Goal: Navigation & Orientation: Understand site structure

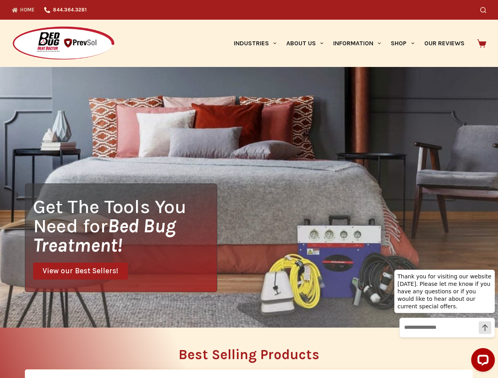
click at [249, 189] on div "Get The Tools You Need for Bed Bug Treatment! View our Best Sellers!" at bounding box center [249, 197] width 498 height 261
click at [486, 10] on icon "Search" at bounding box center [483, 10] width 6 height 6
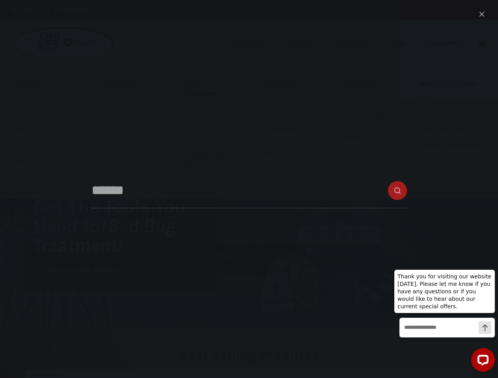
click at [258, 43] on link "Industries" at bounding box center [254, 43] width 52 height 47
click at [308, 43] on link "About Us" at bounding box center [304, 43] width 47 height 47
click at [360, 43] on link "Information" at bounding box center [357, 43] width 58 height 47
click at [405, 43] on link "Shop" at bounding box center [402, 43] width 33 height 47
